Goal: Transaction & Acquisition: Download file/media

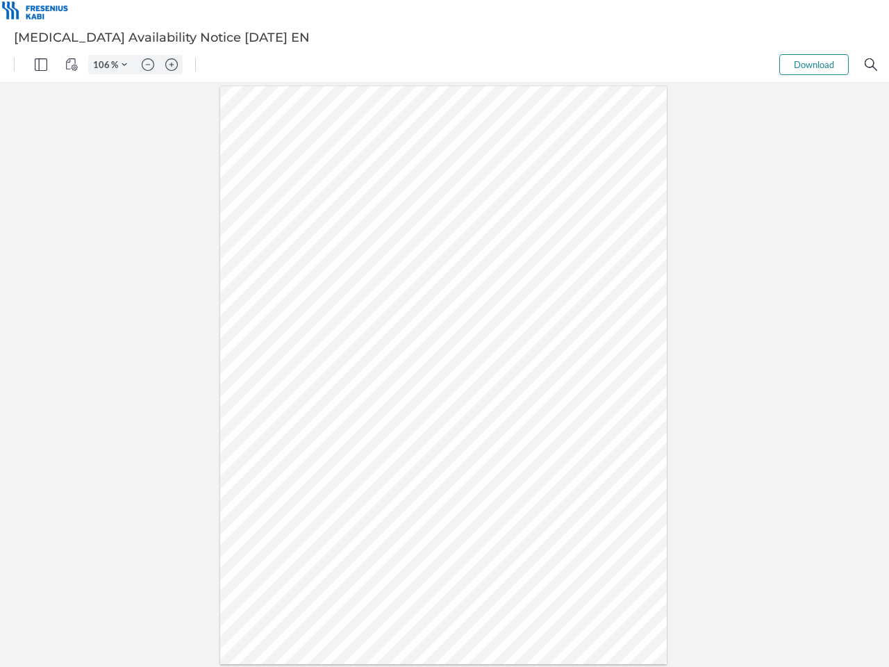
click at [41, 65] on img "Panel" at bounding box center [41, 64] width 13 height 13
click at [72, 65] on img "View Controls" at bounding box center [71, 64] width 13 height 13
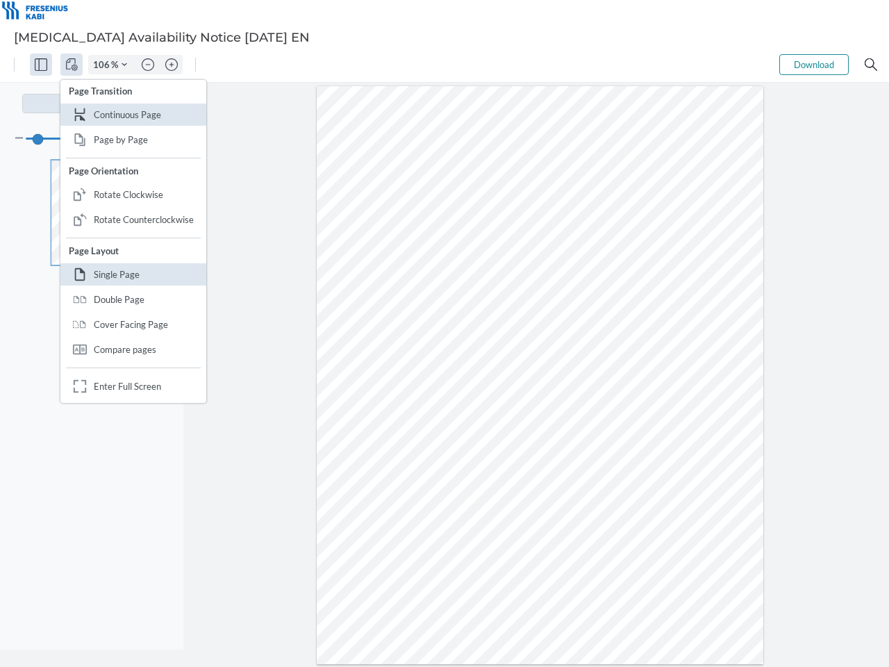
click at [104, 65] on input "106" at bounding box center [100, 64] width 22 height 13
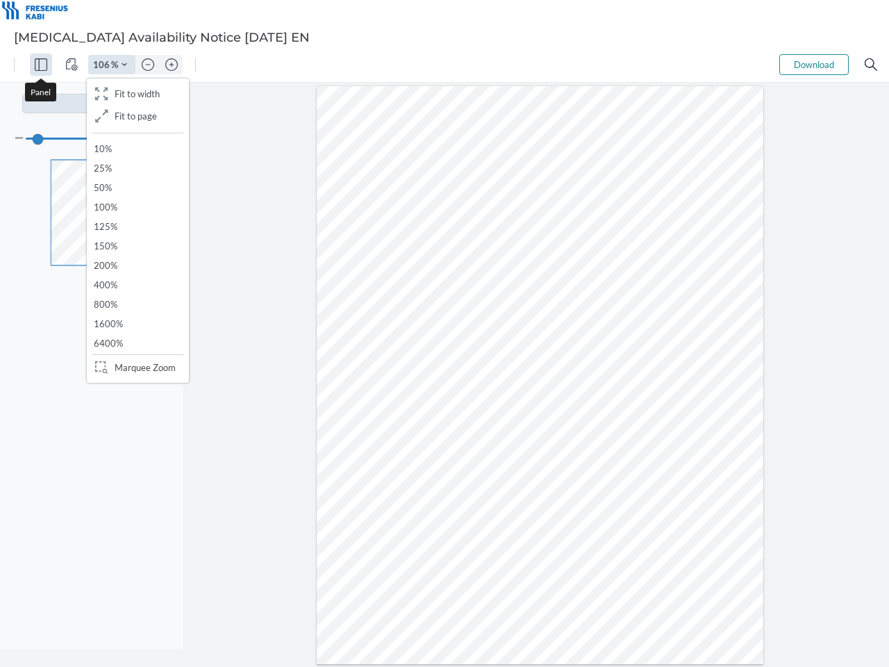
click at [124, 65] on img "Zoom Controls" at bounding box center [125, 65] width 6 height 6
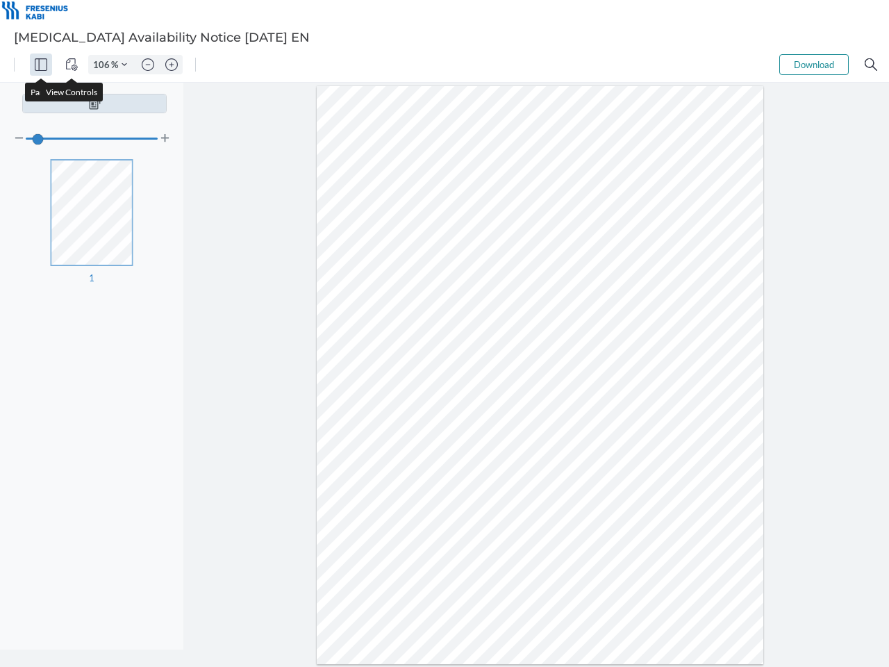
click at [148, 65] on img "Zoom out" at bounding box center [148, 64] width 13 height 13
click at [172, 65] on img "Zoom in" at bounding box center [171, 64] width 13 height 13
type input "106"
click at [814, 65] on button "Download" at bounding box center [814, 64] width 69 height 21
click at [871, 65] on img "Search" at bounding box center [871, 64] width 13 height 13
